Goal: Transaction & Acquisition: Purchase product/service

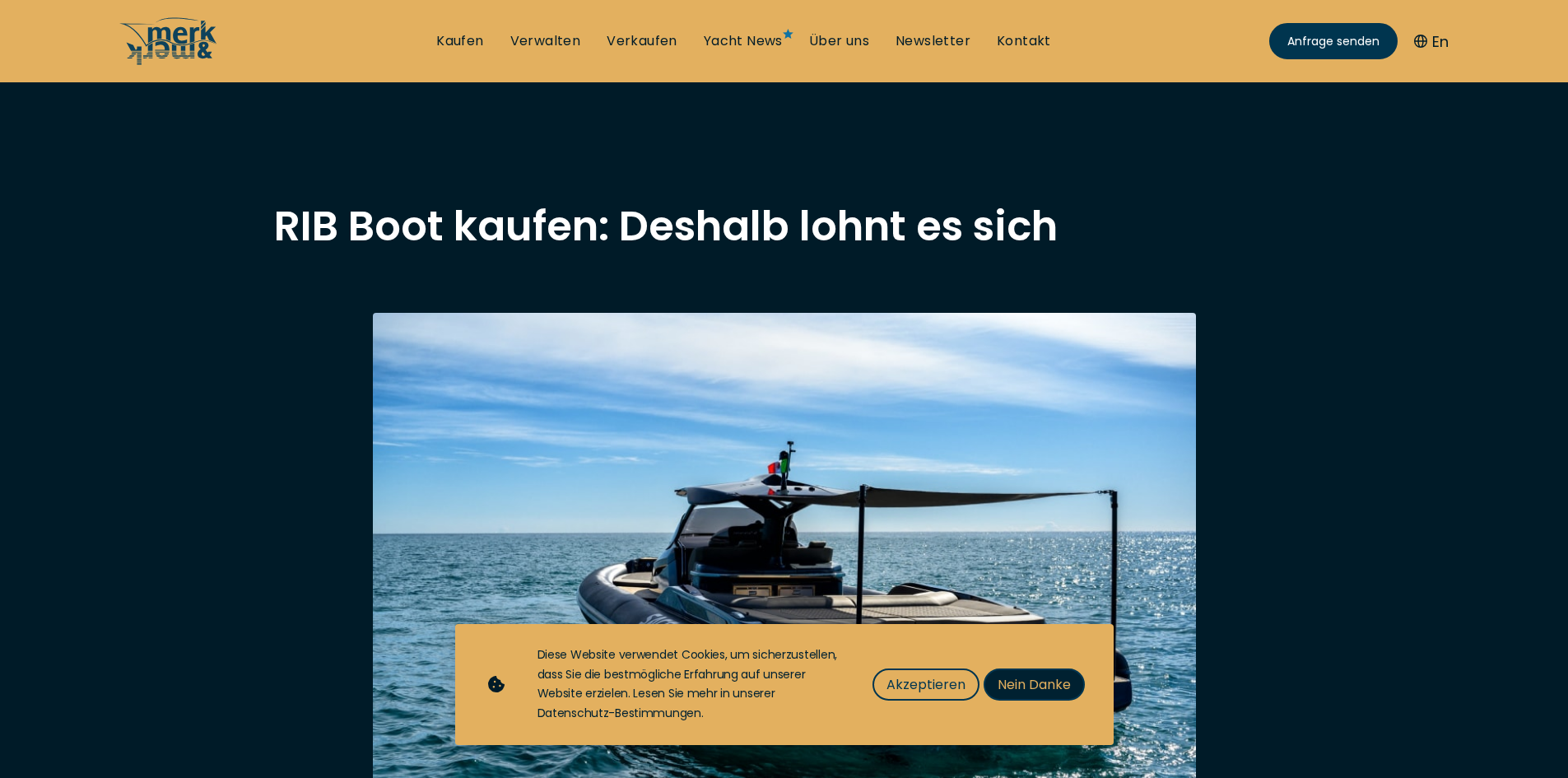
click at [1022, 681] on span "Nein Danke" at bounding box center [1034, 684] width 73 height 20
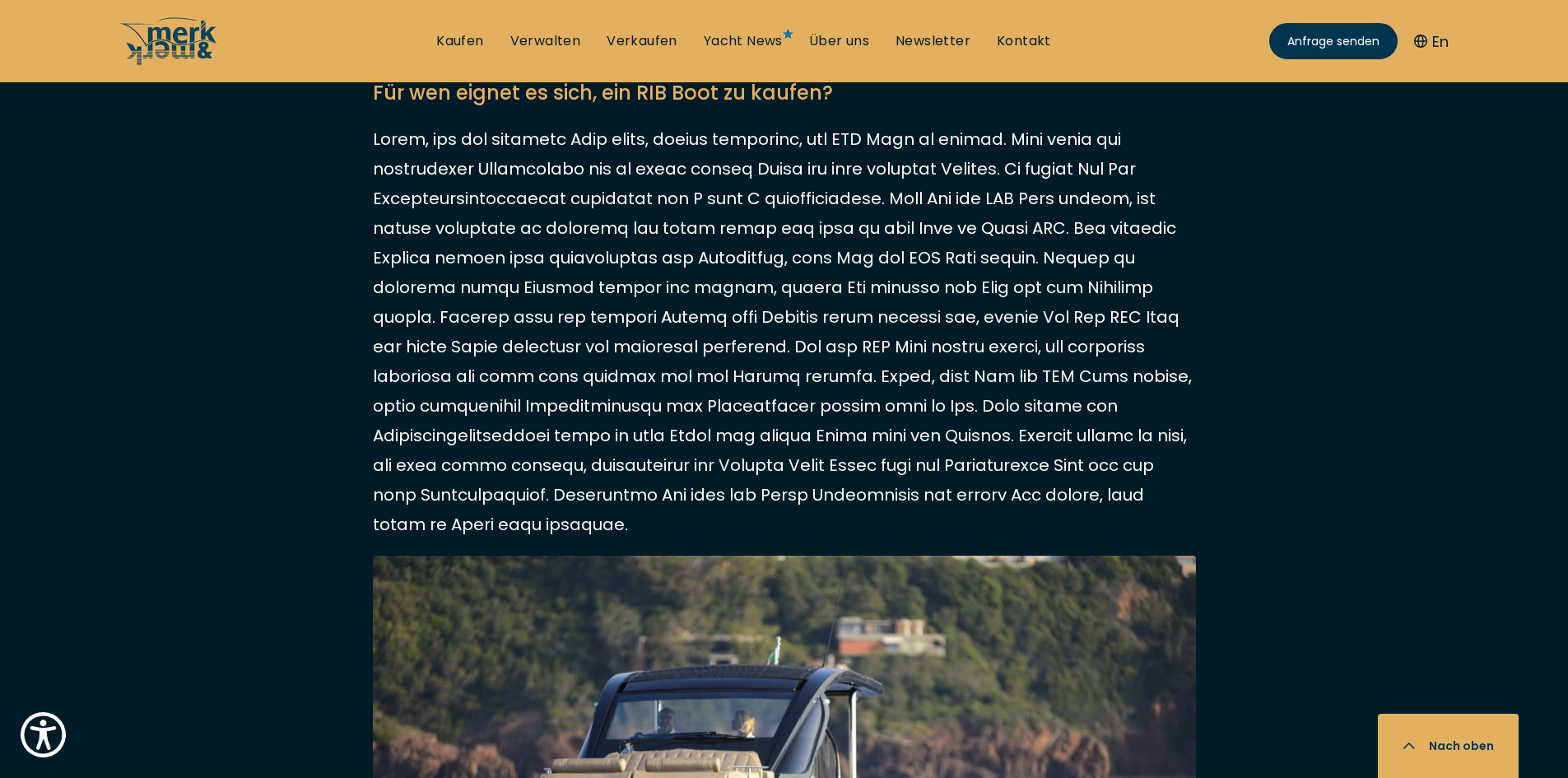
scroll to position [3621, 0]
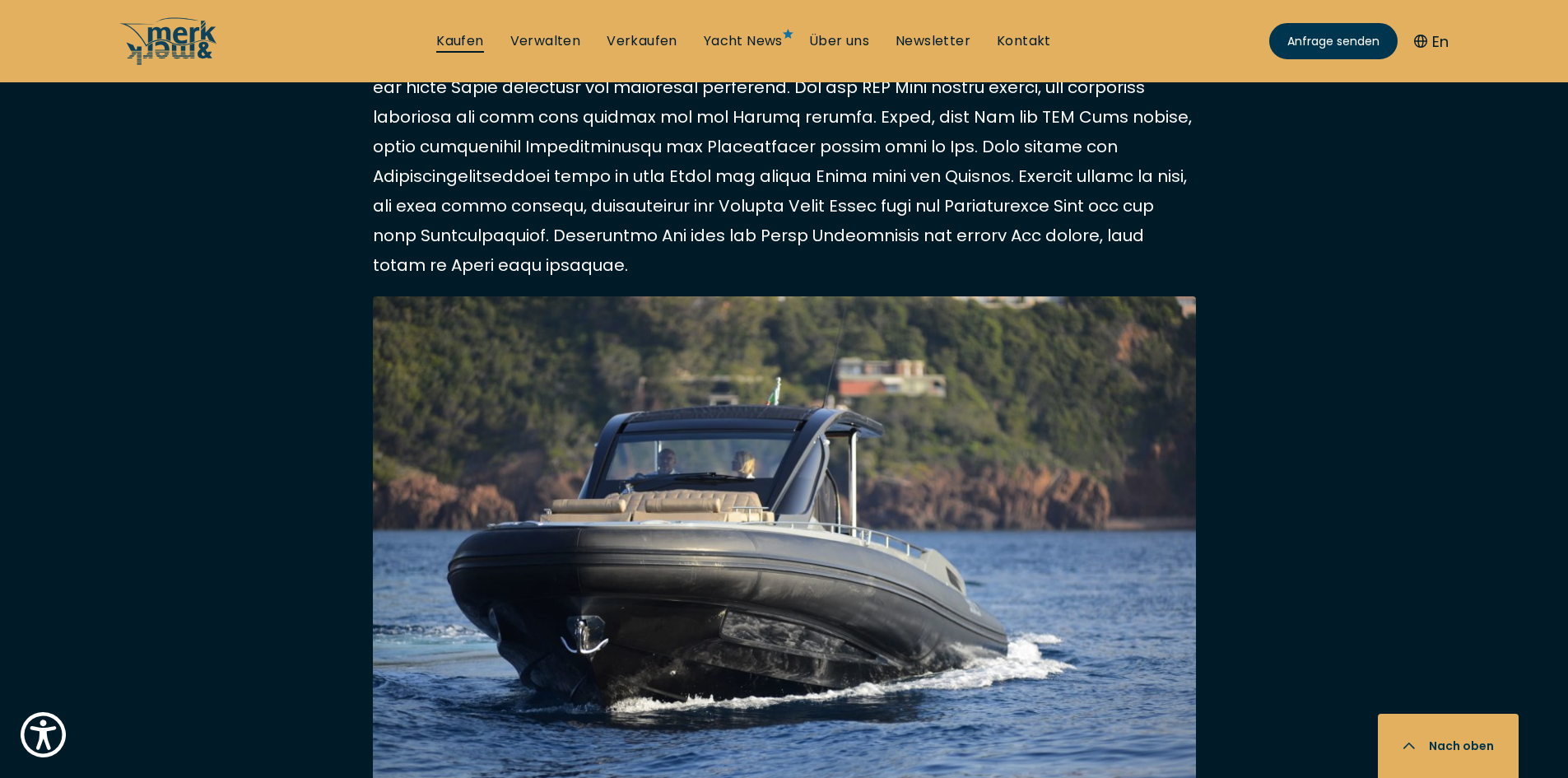
click at [478, 36] on link "Kaufen" at bounding box center [459, 40] width 47 height 18
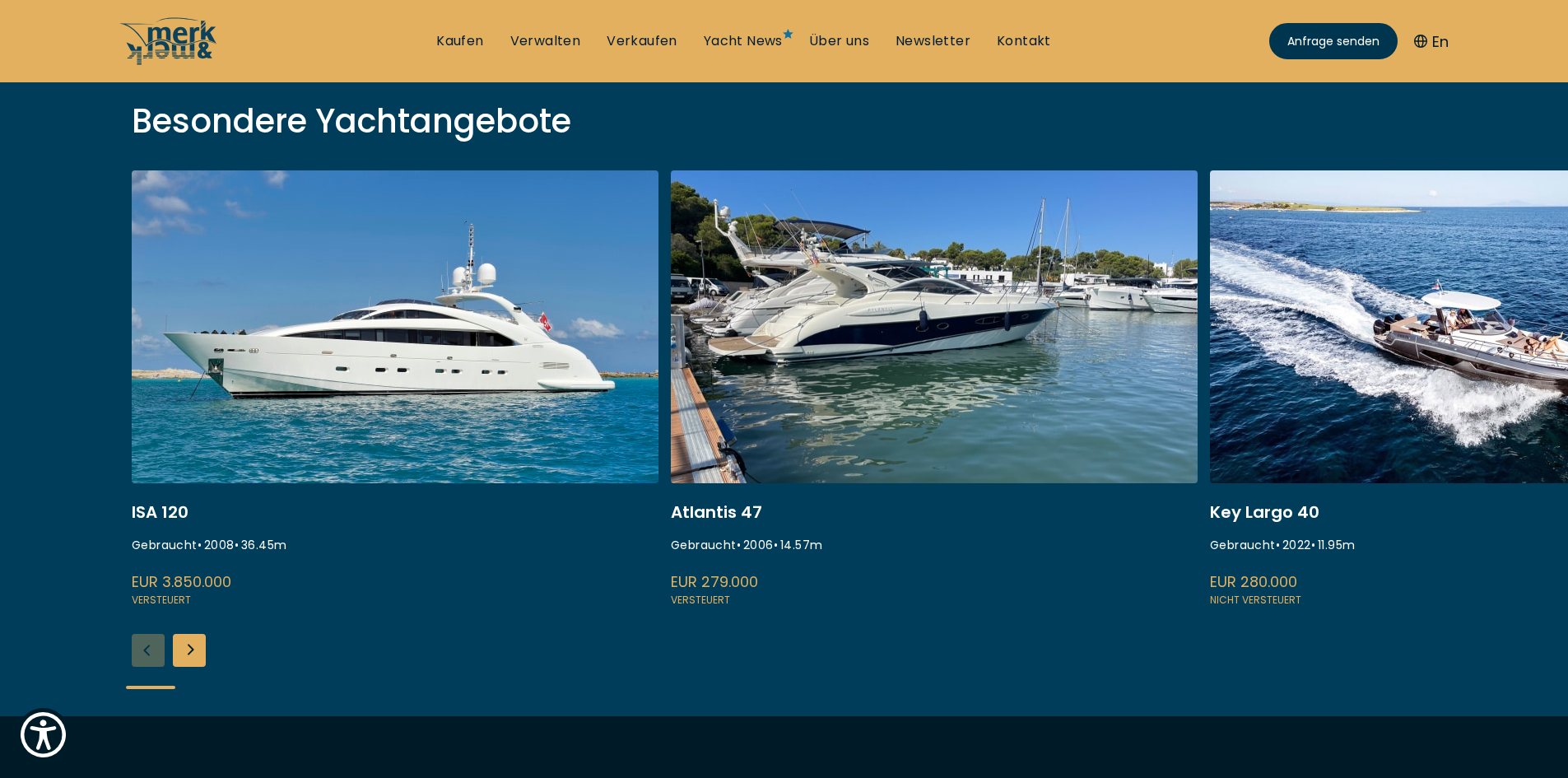
scroll to position [576, 0]
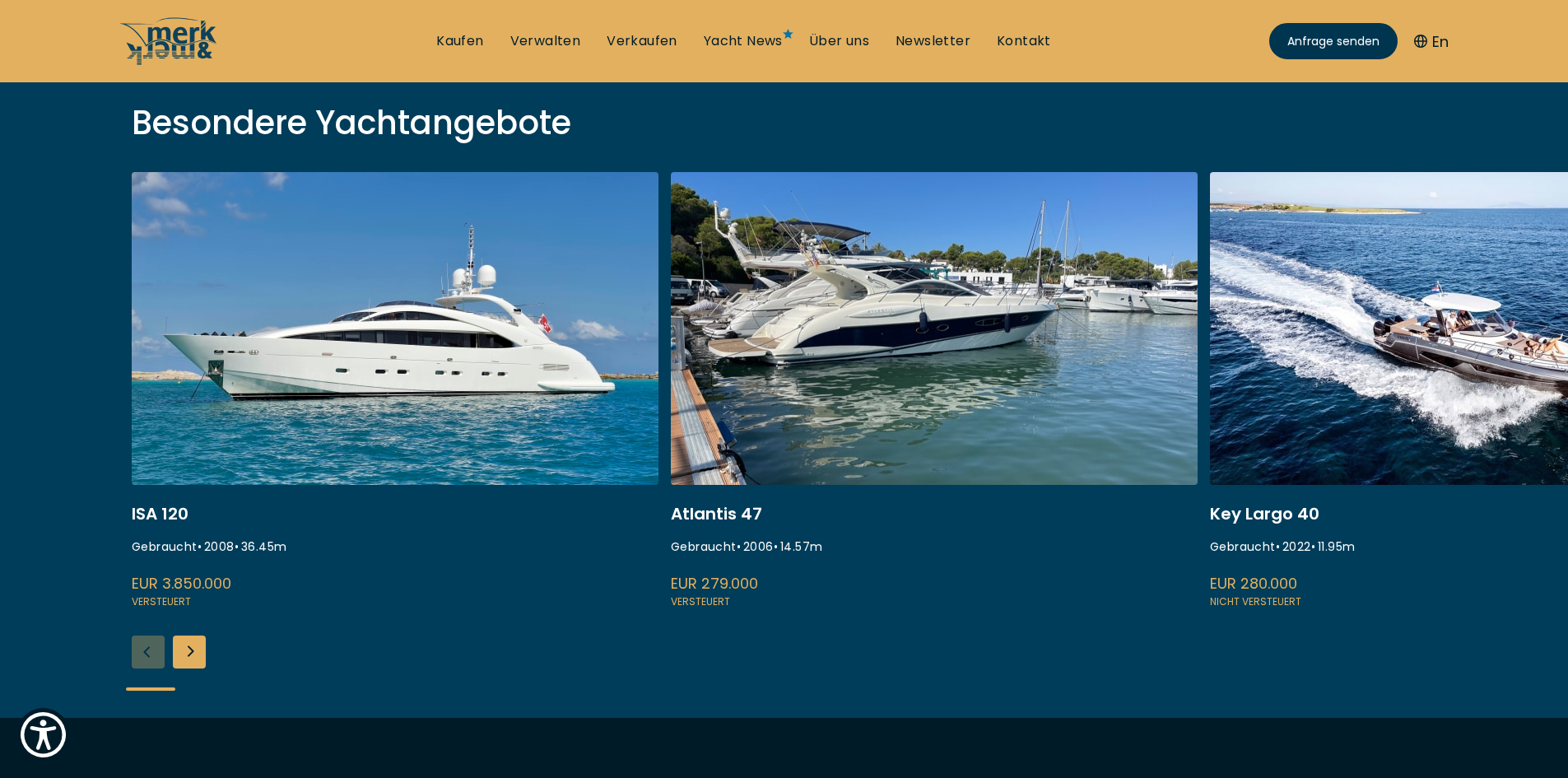
click at [197, 648] on div "Next slide" at bounding box center [189, 651] width 33 height 33
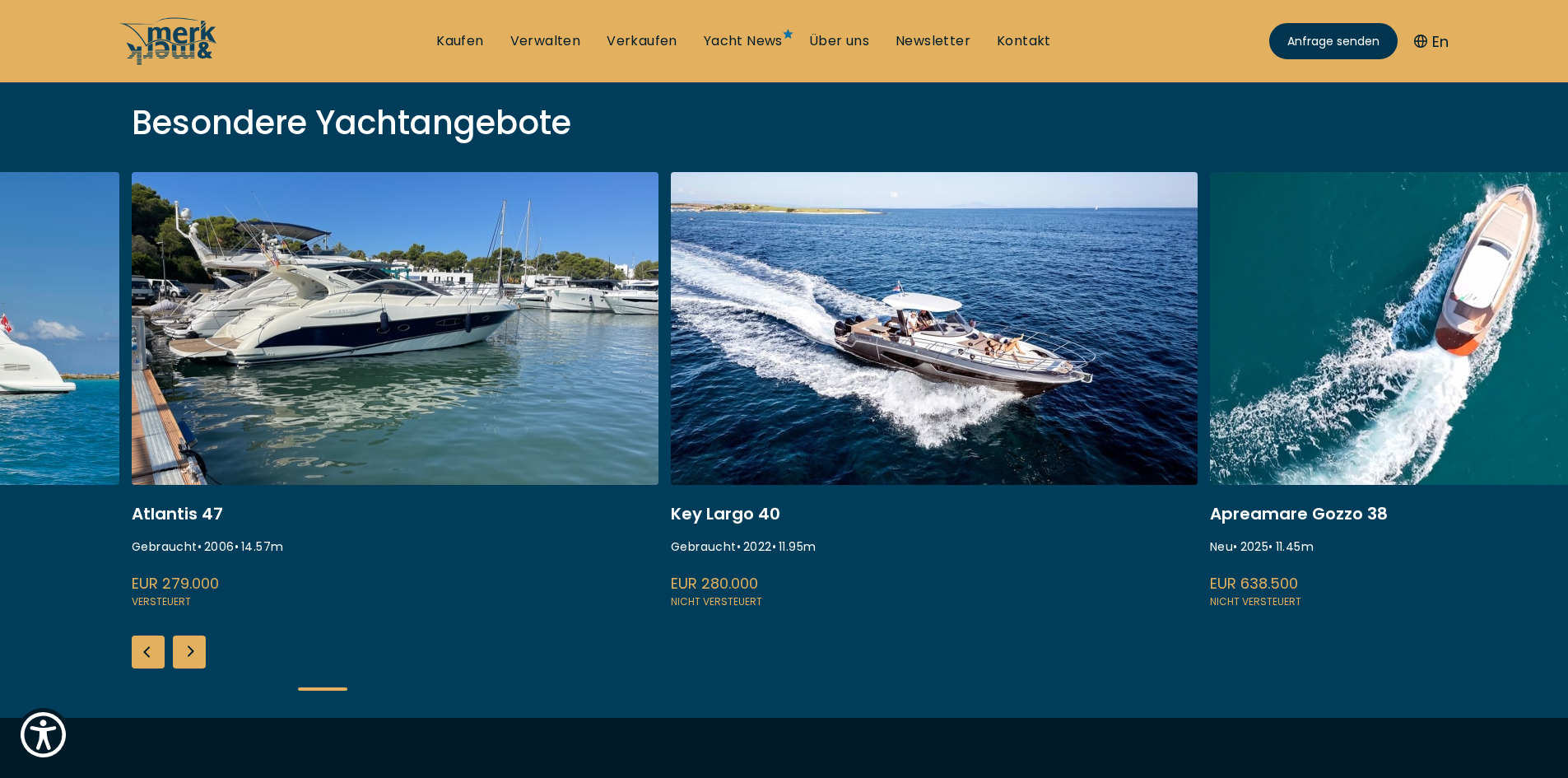
click at [197, 648] on div "Next slide" at bounding box center [189, 651] width 33 height 33
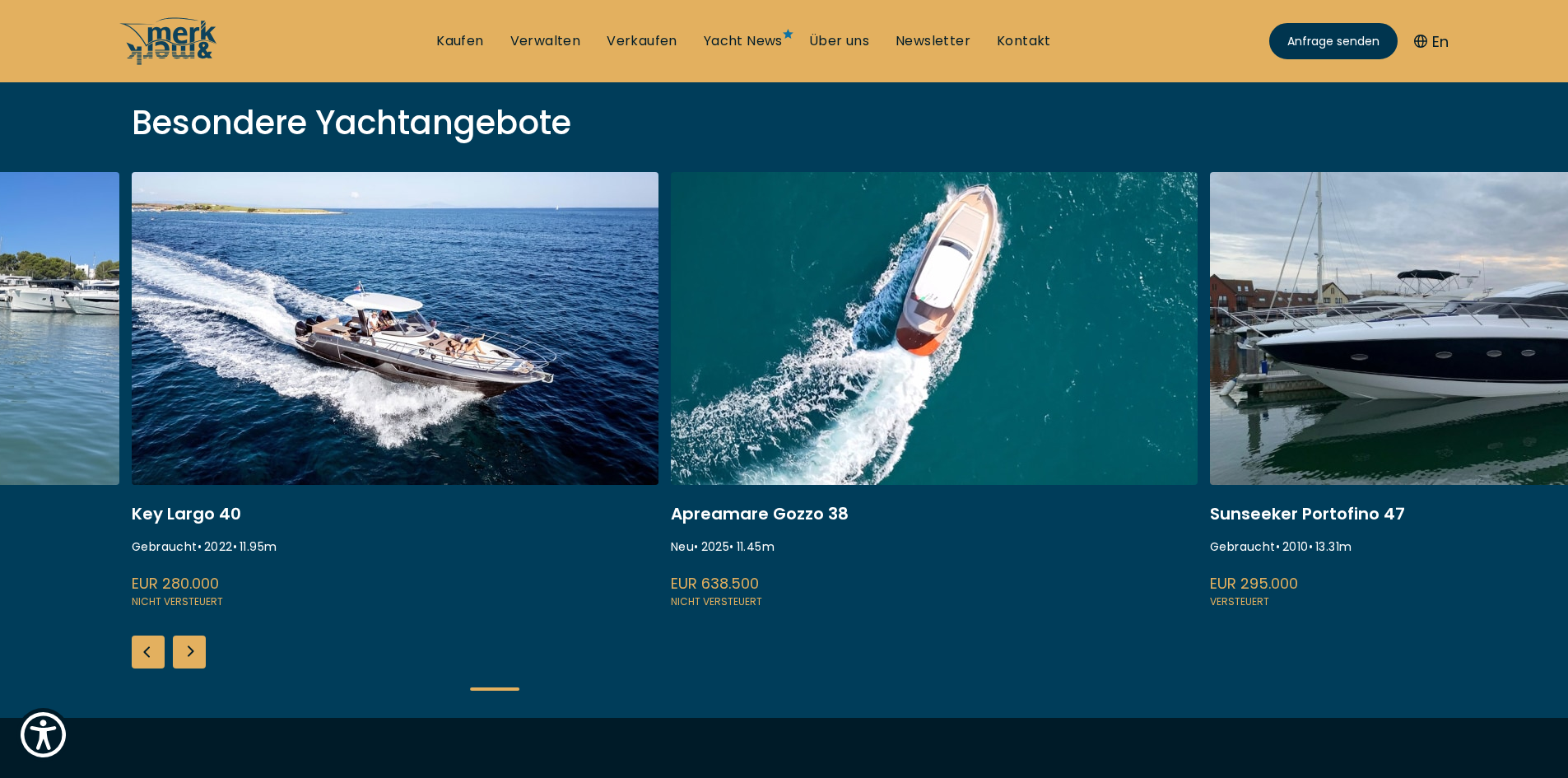
click at [197, 648] on div "Next slide" at bounding box center [189, 651] width 33 height 33
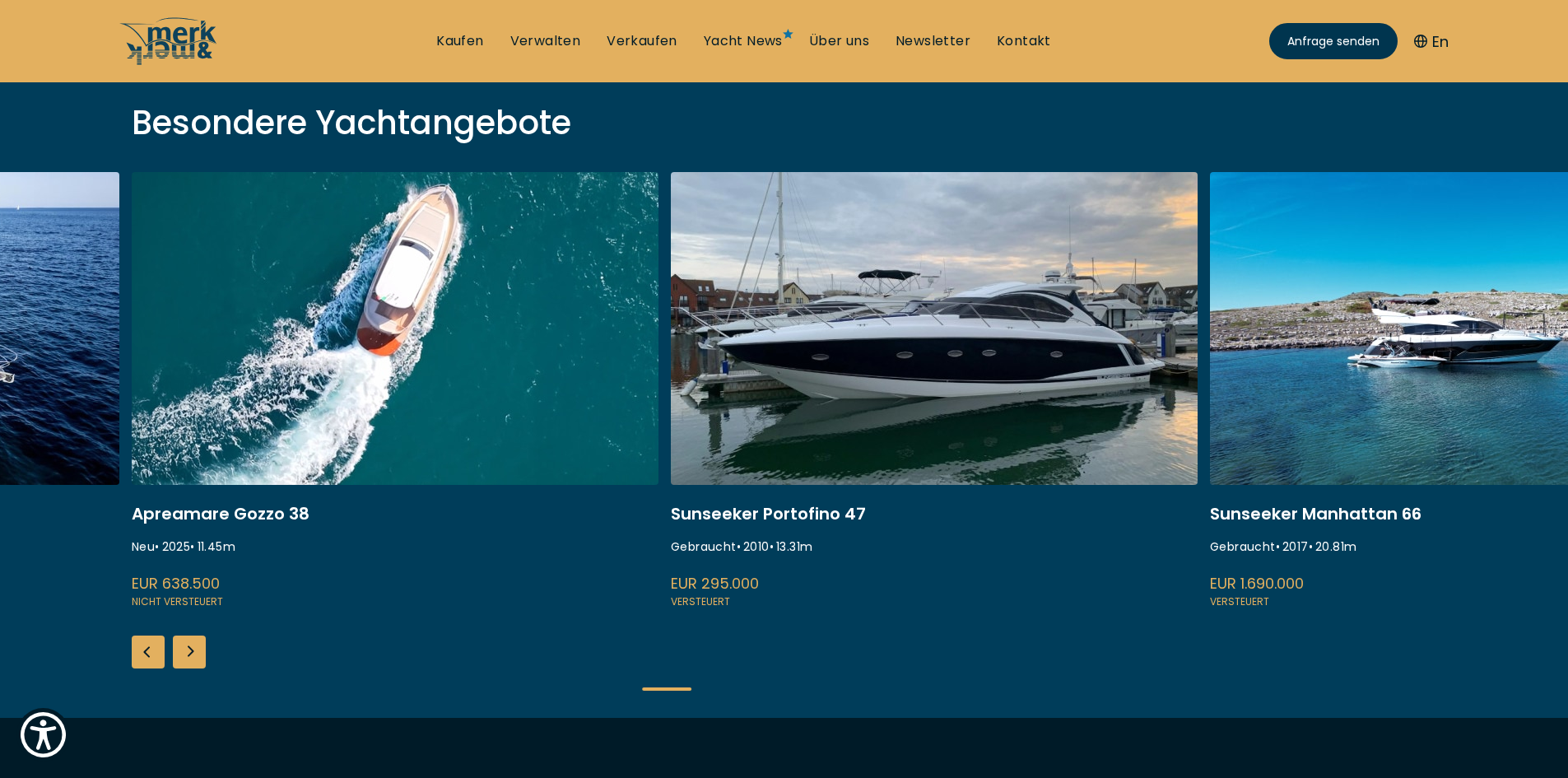
click at [197, 648] on div "Next slide" at bounding box center [189, 651] width 33 height 33
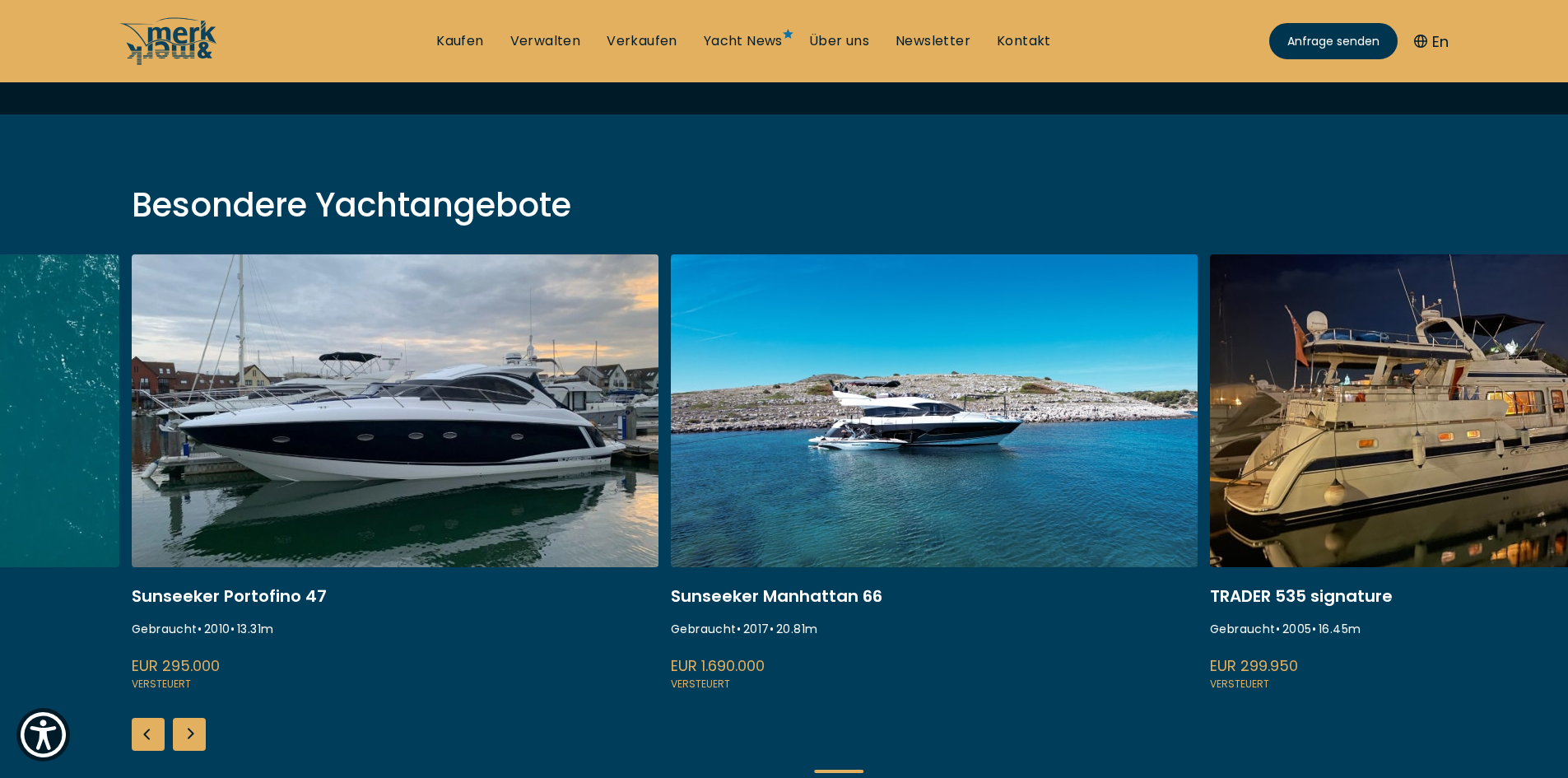
scroll to position [0, 0]
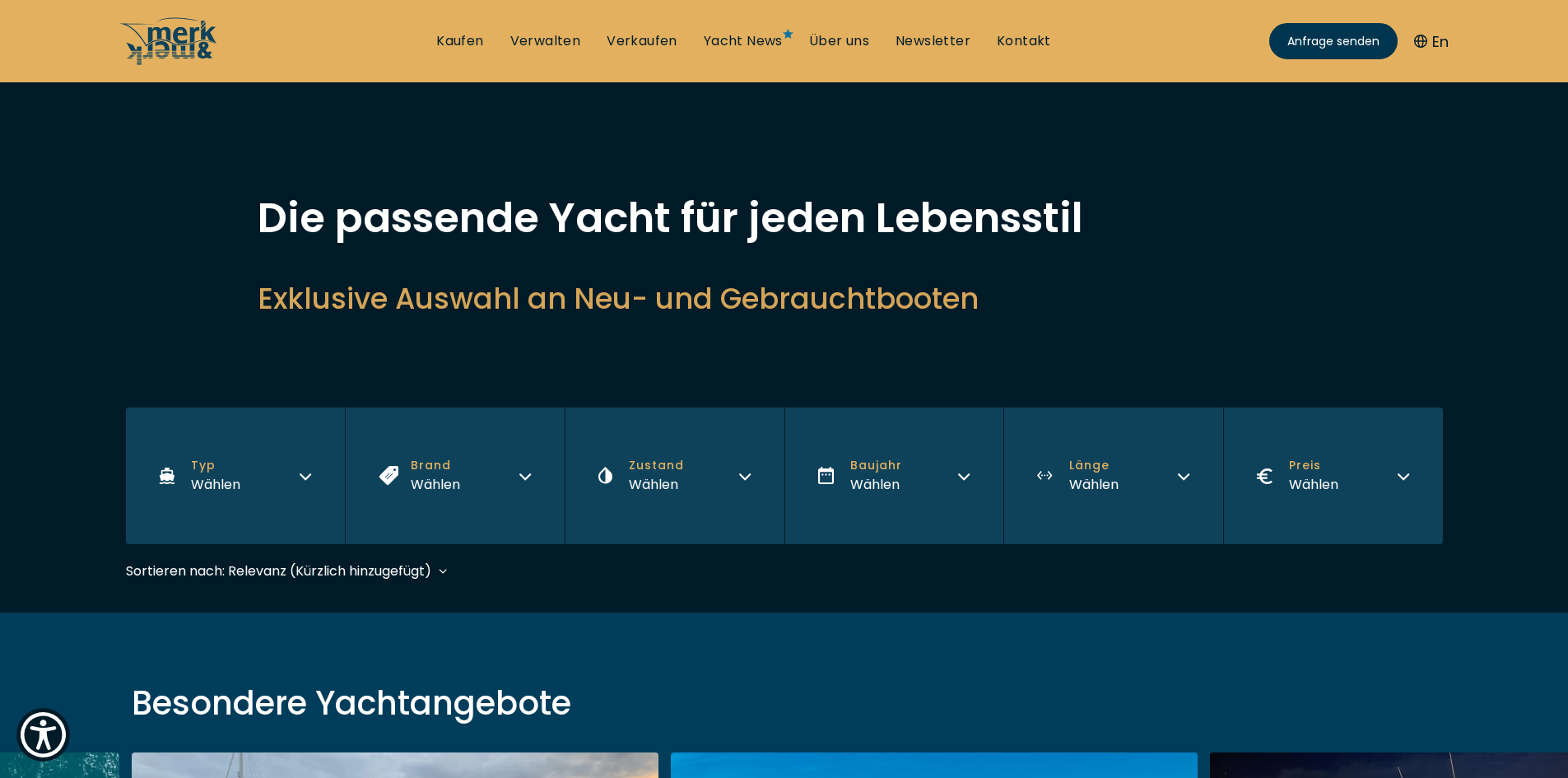
click at [238, 466] on span "Typ" at bounding box center [215, 466] width 49 height 17
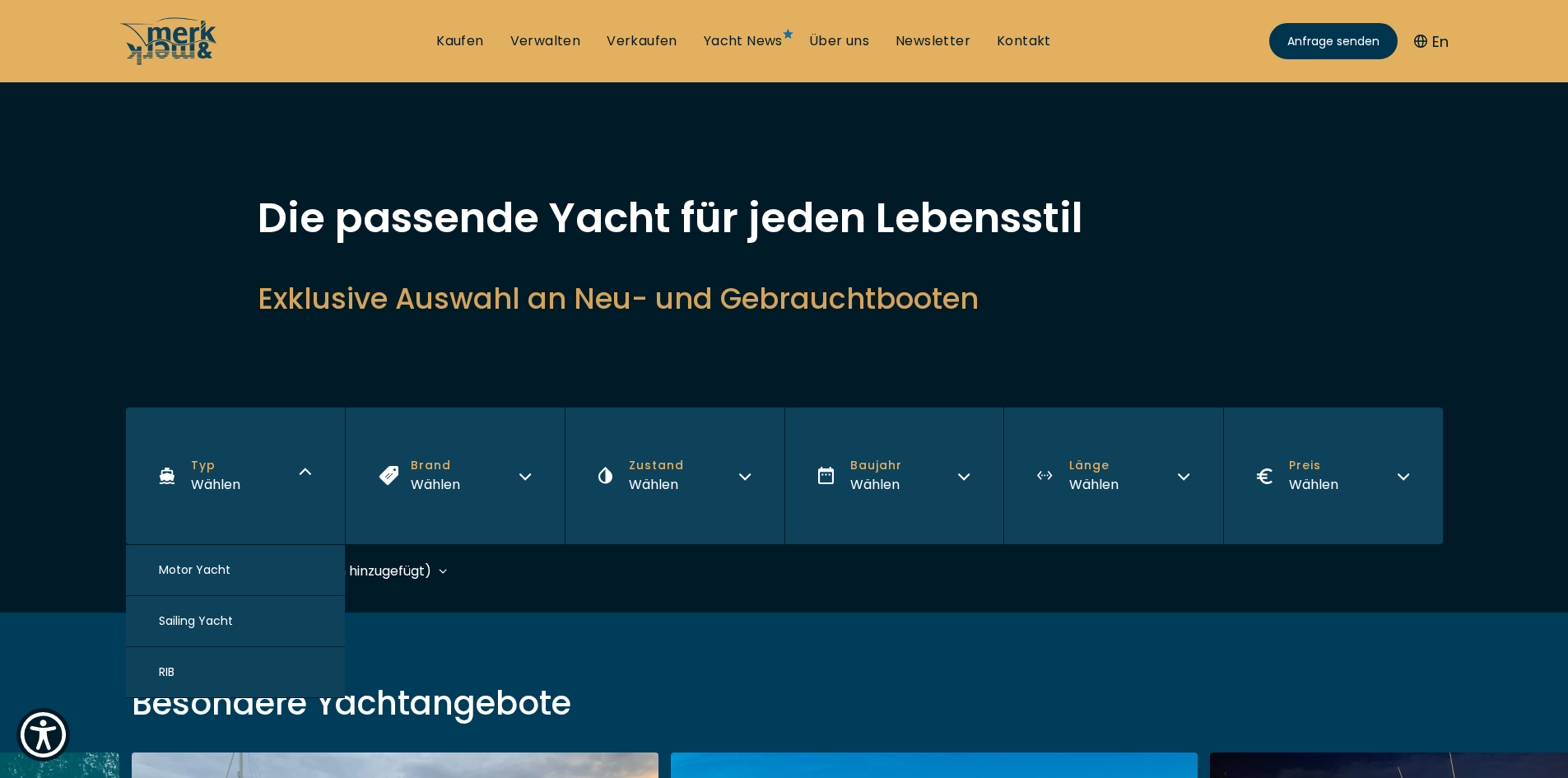
click at [179, 672] on button "RIB" at bounding box center [235, 671] width 220 height 51
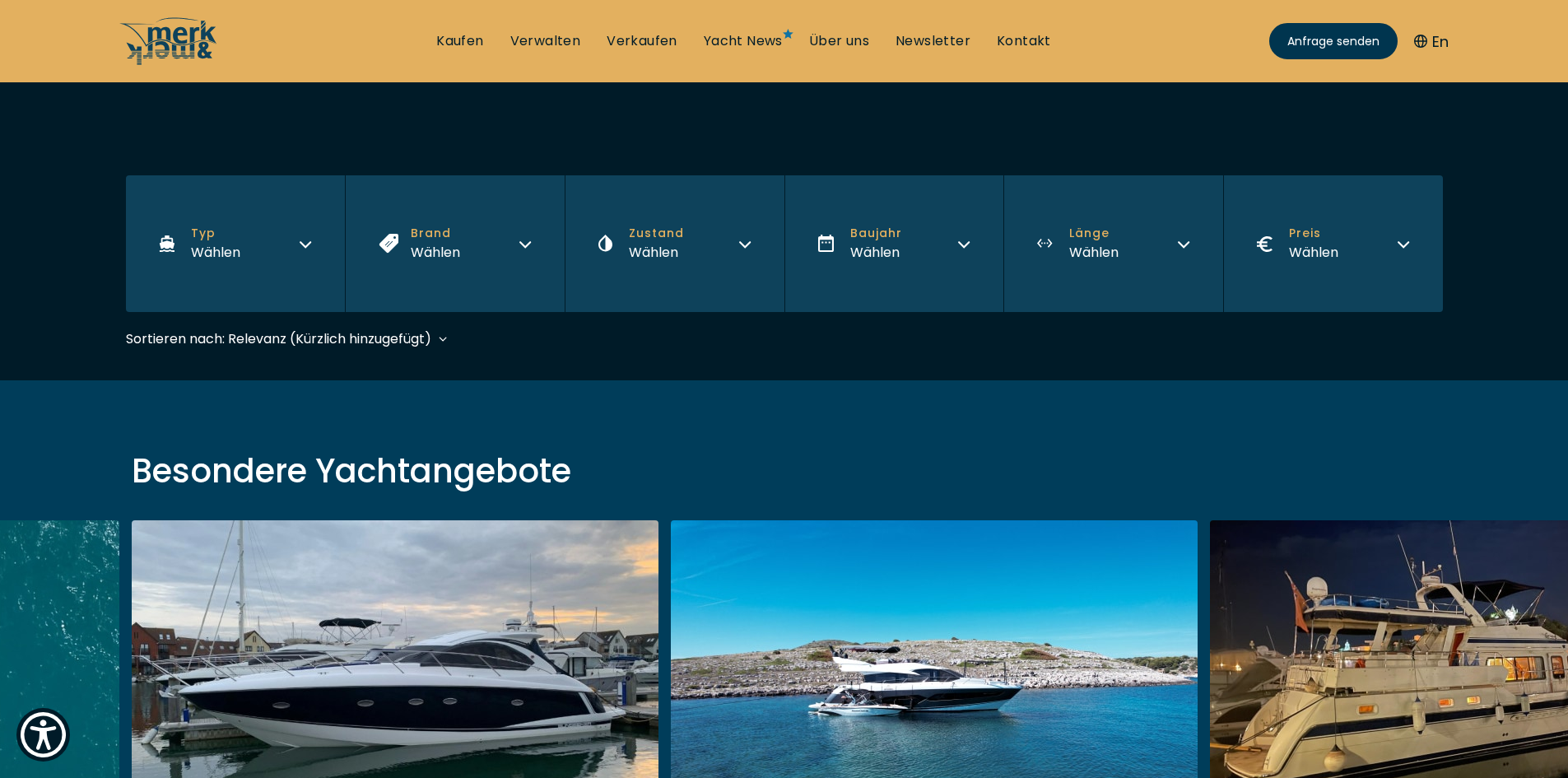
scroll to position [390, 0]
